Goal: Task Accomplishment & Management: Manage account settings

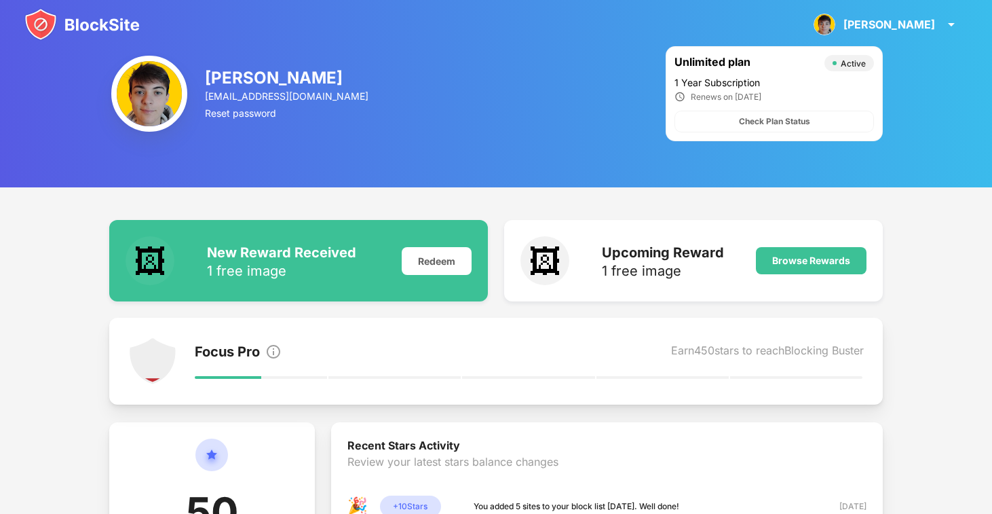
click at [908, 28] on div "[PERSON_NAME]" at bounding box center [890, 25] width 92 height 14
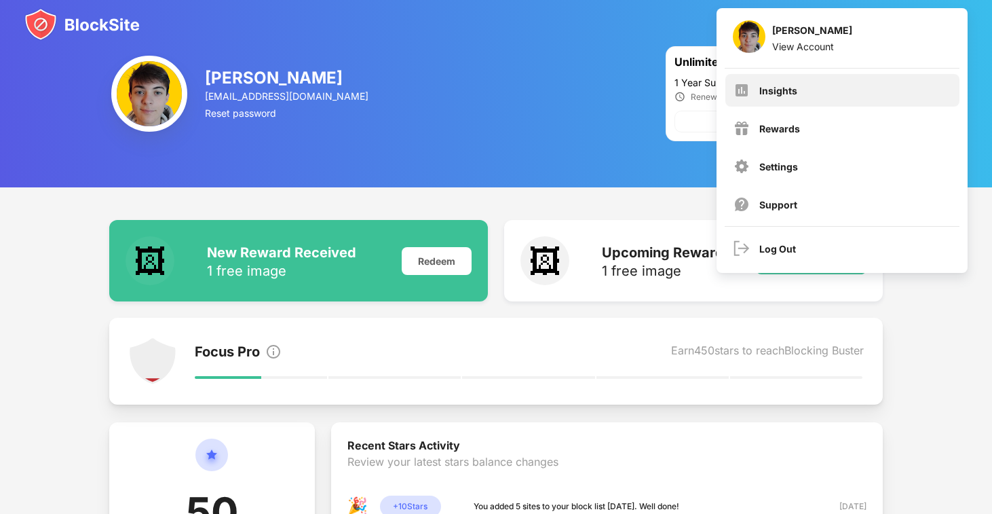
click at [764, 94] on div "Insights" at bounding box center [779, 91] width 38 height 12
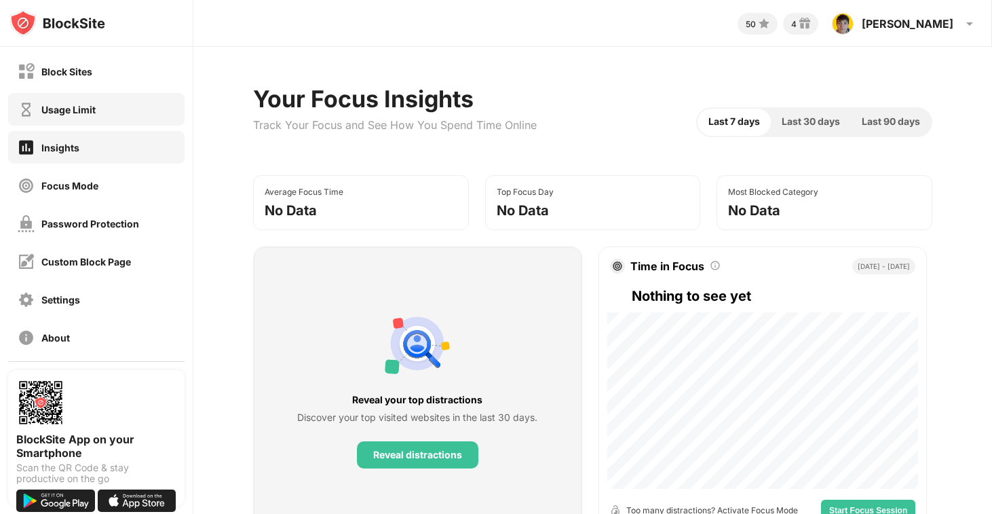
click at [117, 117] on div "Usage Limit" at bounding box center [96, 109] width 176 height 33
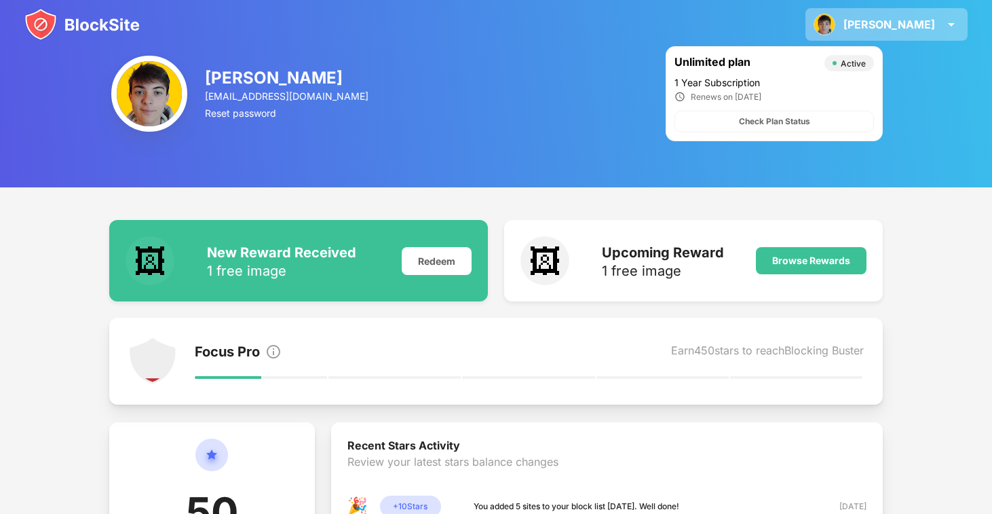
click at [920, 19] on div "[PERSON_NAME]" at bounding box center [890, 25] width 92 height 14
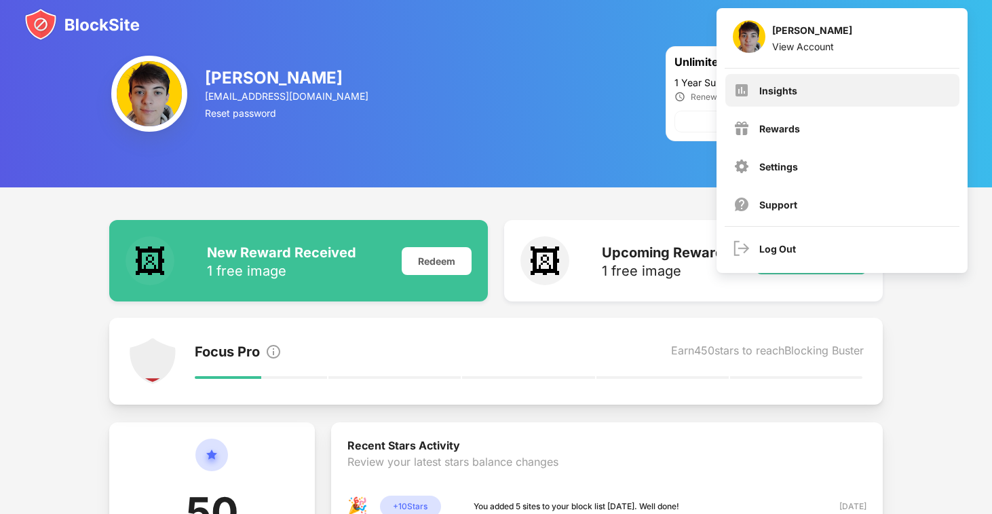
click at [768, 89] on div "Insights" at bounding box center [779, 91] width 38 height 12
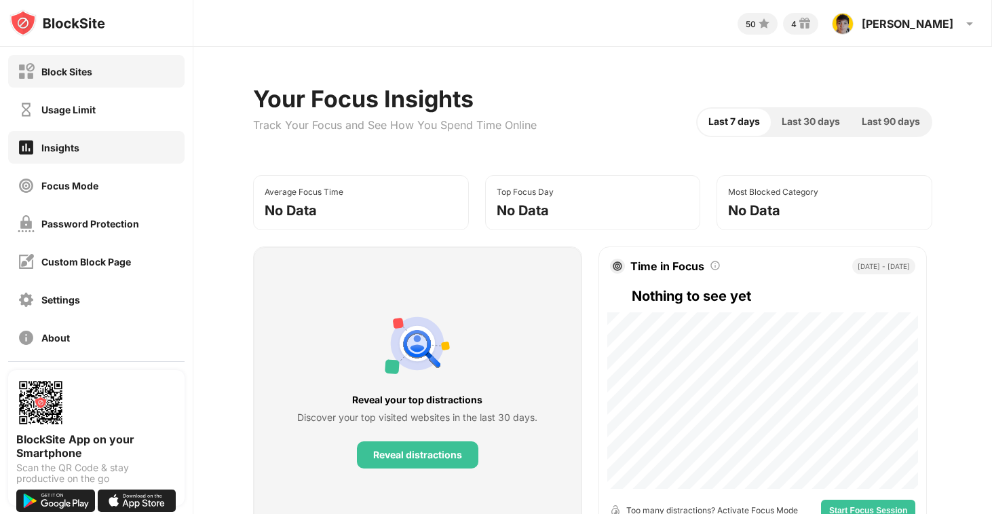
click at [94, 71] on div "Block Sites" at bounding box center [96, 71] width 176 height 33
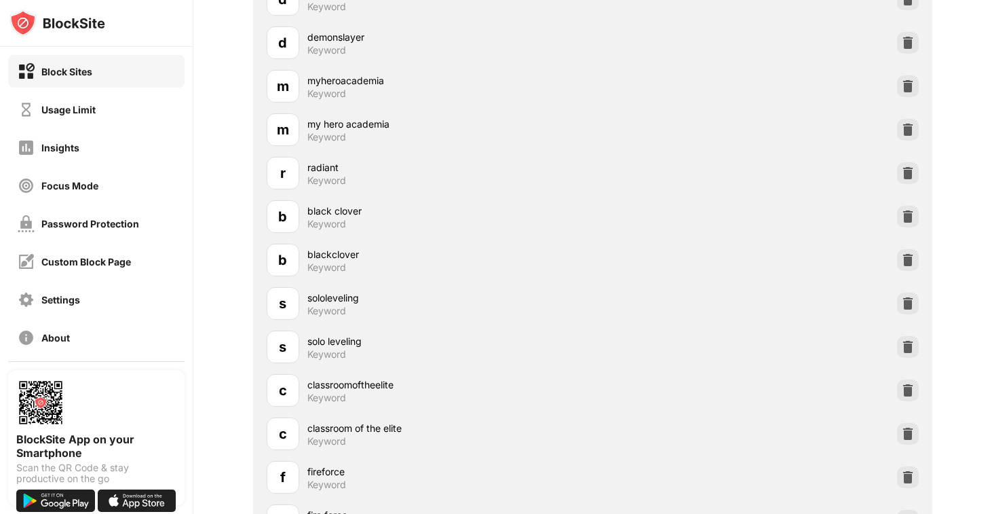
scroll to position [2002, 0]
click at [903, 342] on img at bounding box center [908, 349] width 14 height 14
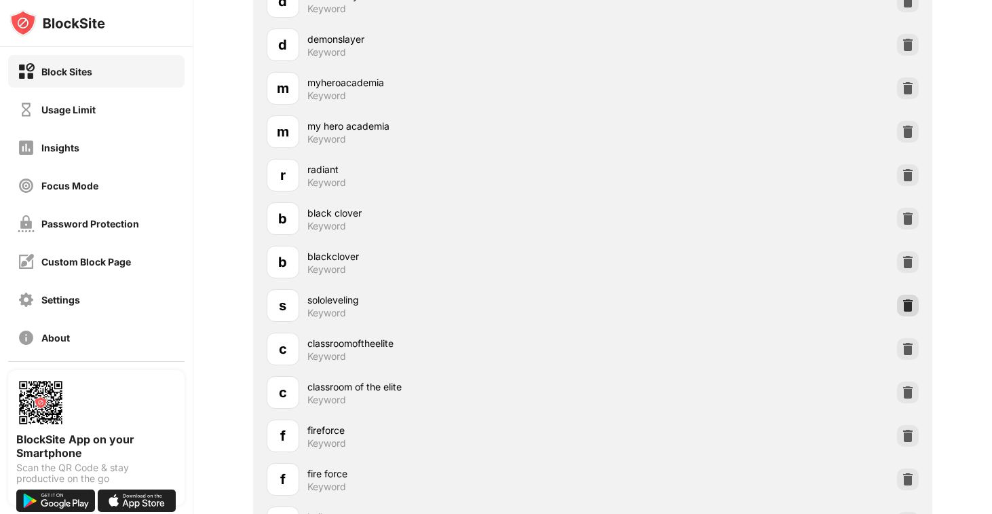
click at [914, 305] on img at bounding box center [908, 306] width 14 height 14
